Goal: Transaction & Acquisition: Purchase product/service

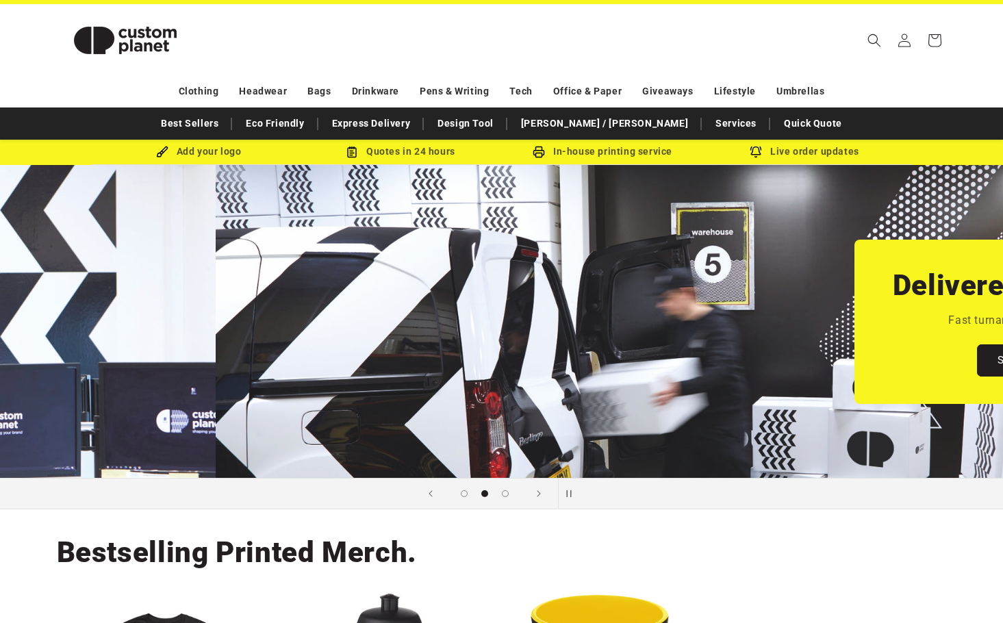
scroll to position [0, 1003]
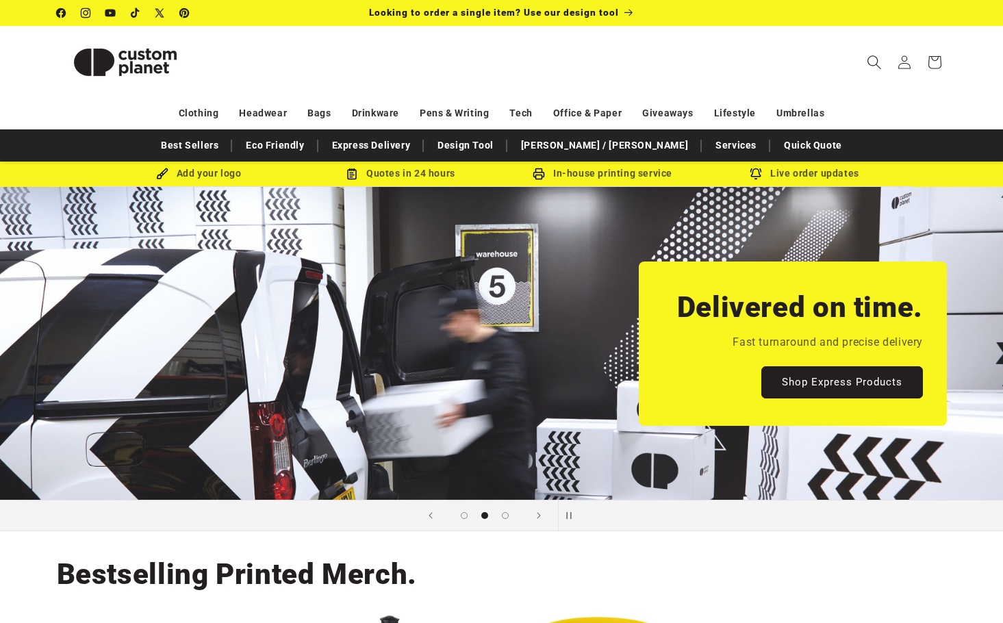
click at [872, 61] on icon "Search" at bounding box center [874, 62] width 14 height 14
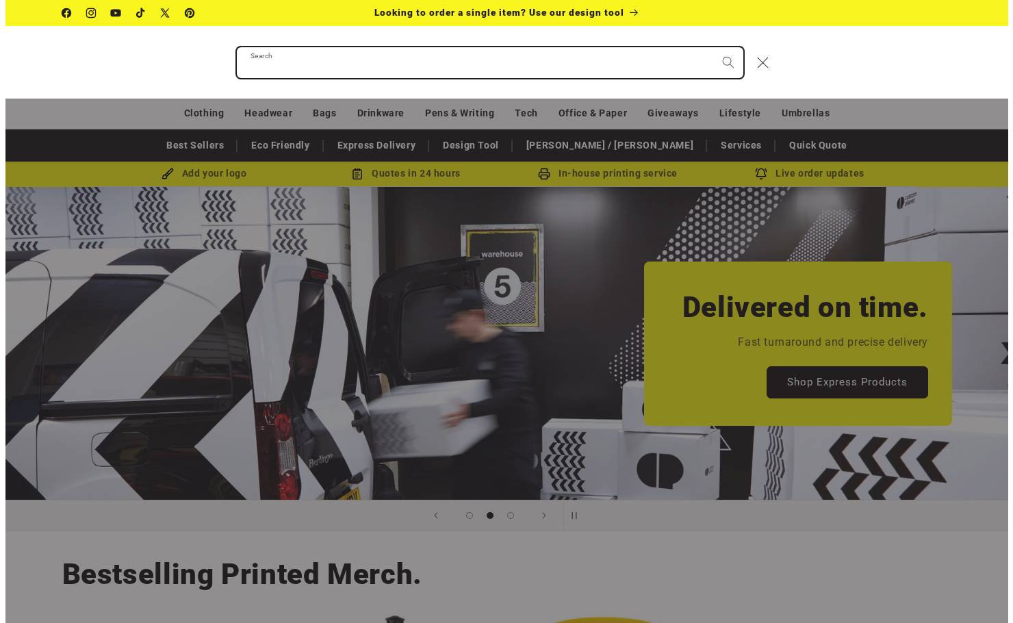
scroll to position [0, 1013]
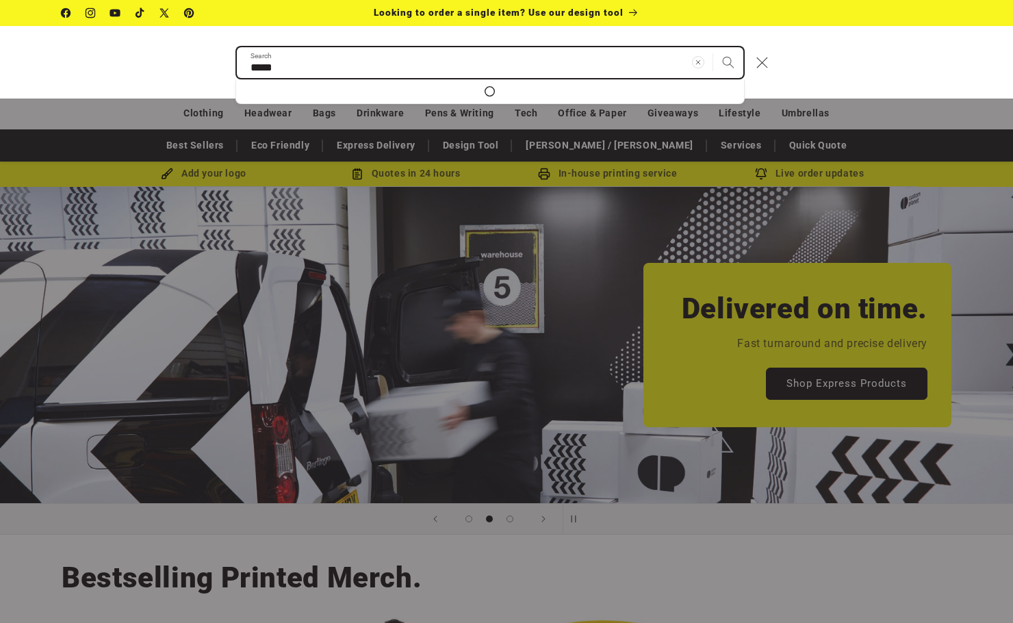
type input "*****"
click at [714, 47] on button "Search" at bounding box center [729, 62] width 30 height 30
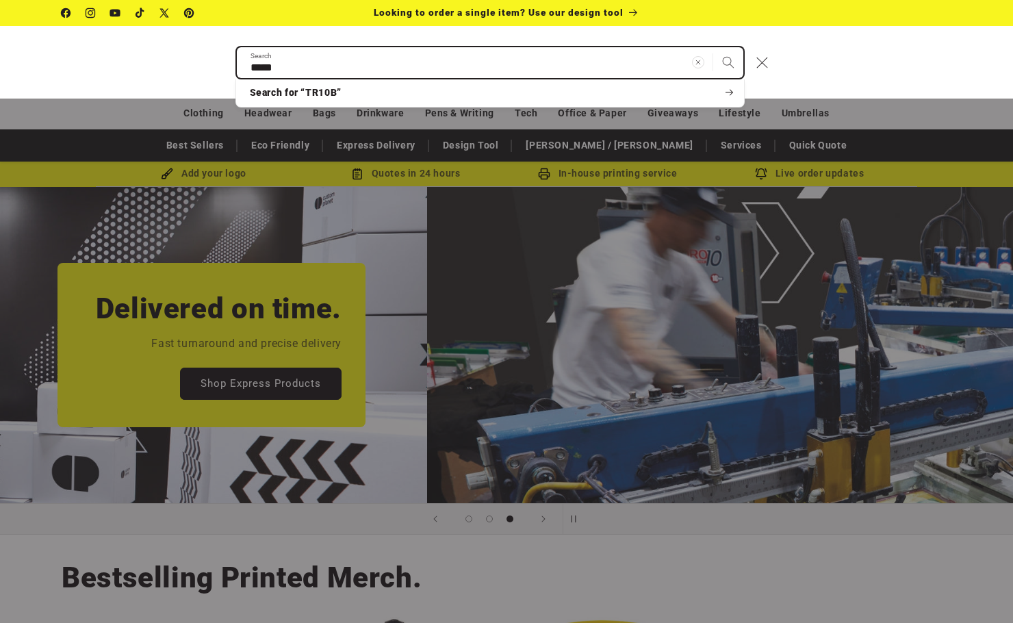
scroll to position [0, 1871]
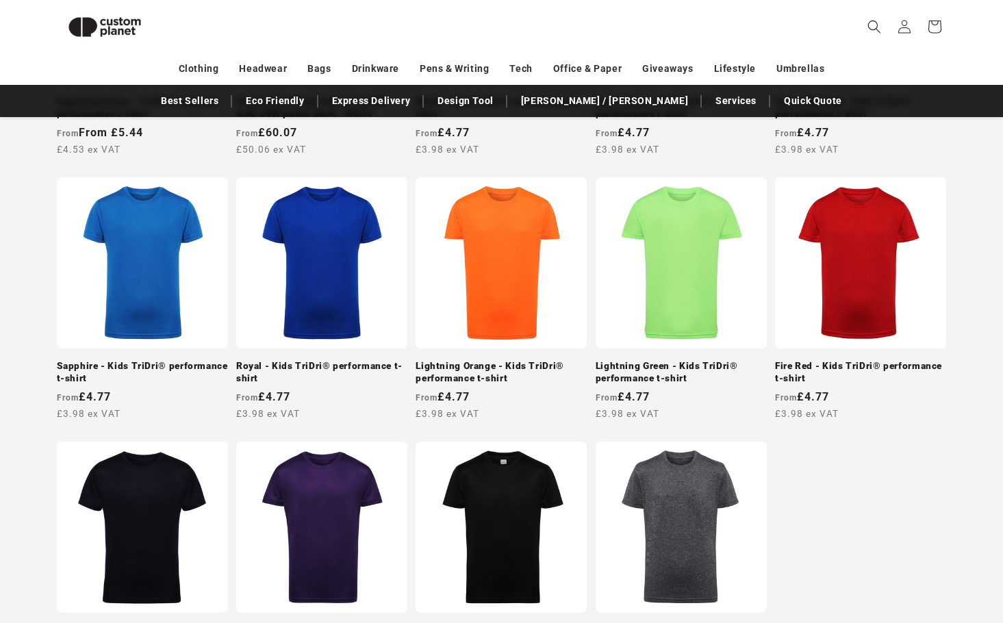
scroll to position [931, 0]
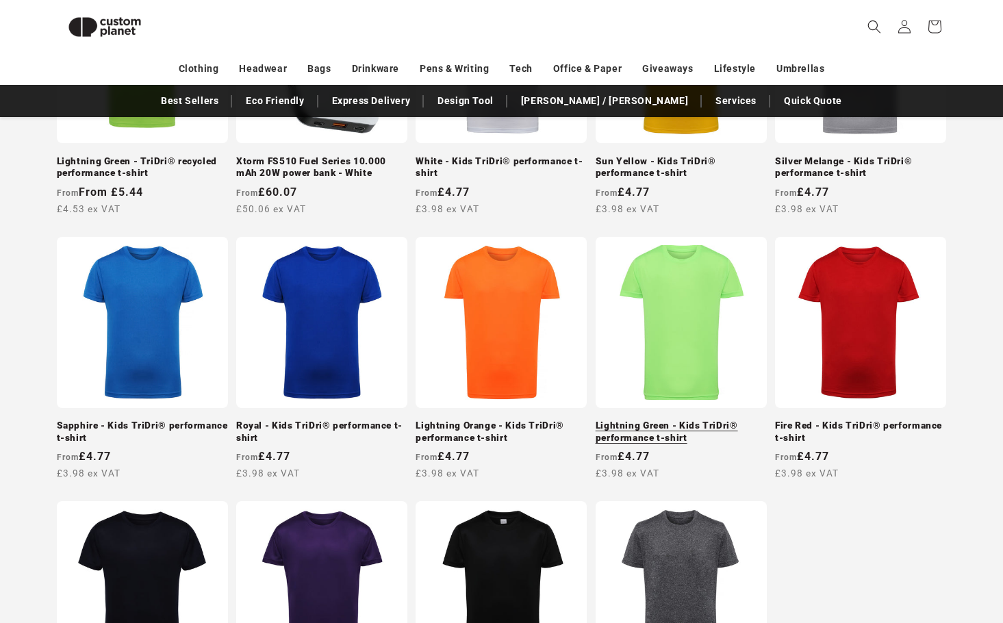
click at [633, 437] on link "Lightning Green - Kids TriDri® performance t-shirt" at bounding box center [681, 432] width 171 height 24
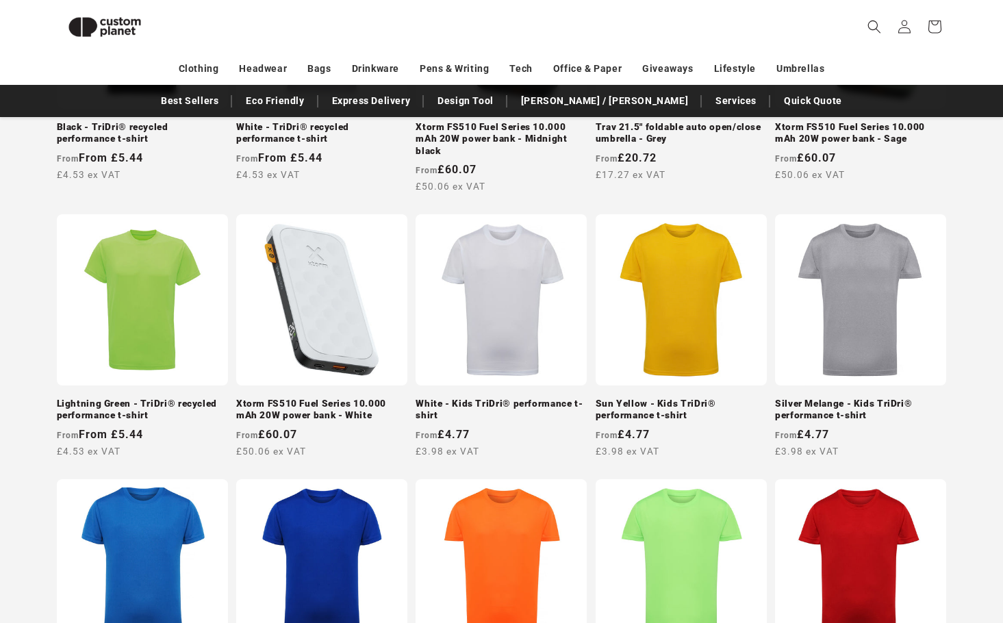
scroll to position [686, 0]
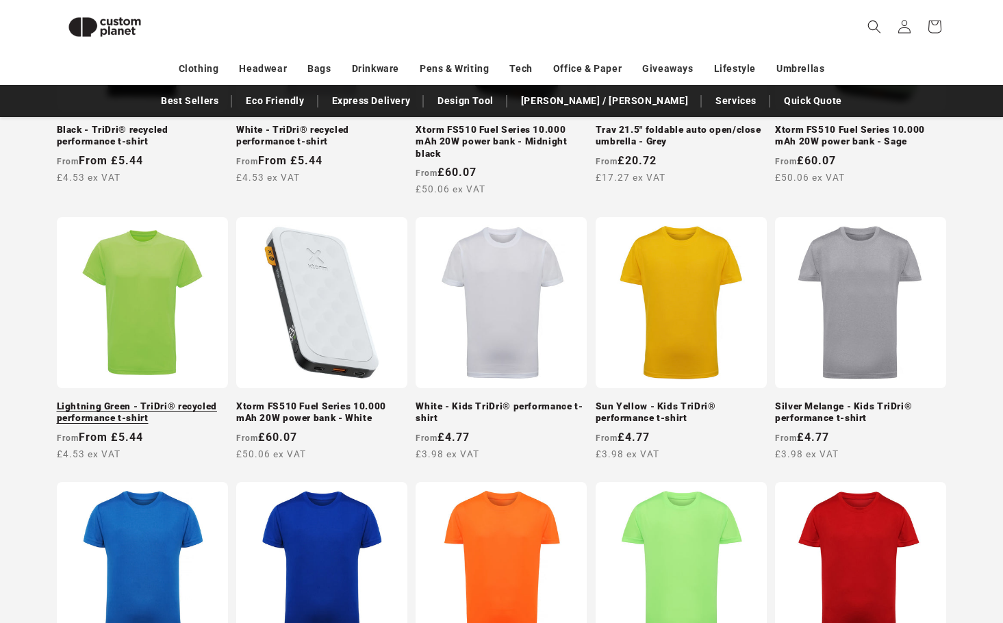
click at [141, 401] on link "Lightning Green - TriDri® recycled performance t-shirt" at bounding box center [142, 413] width 171 height 24
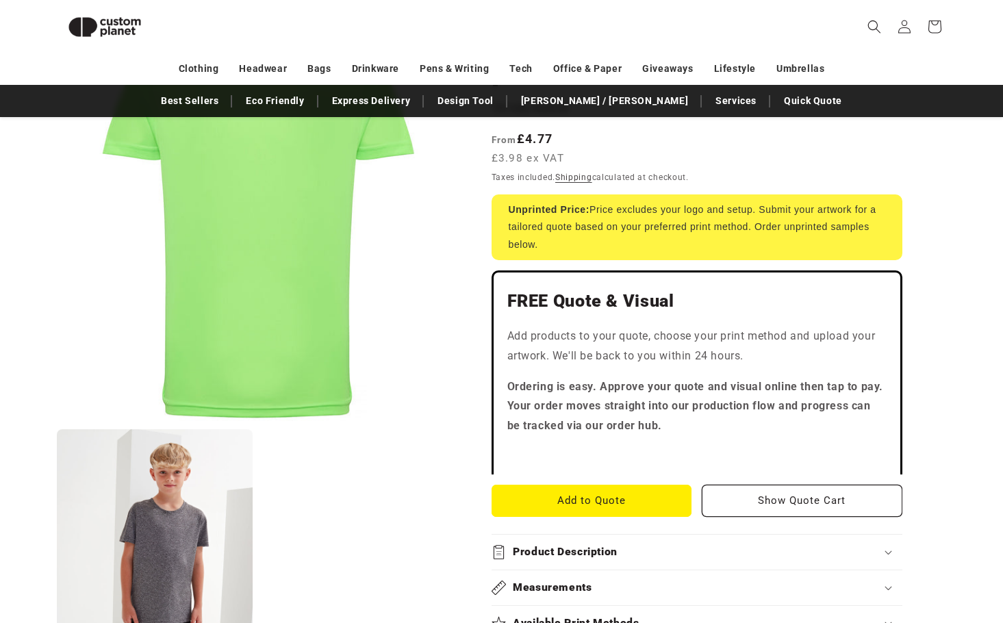
scroll to position [172, 0]
